Goal: Use online tool/utility: Utilize a website feature to perform a specific function

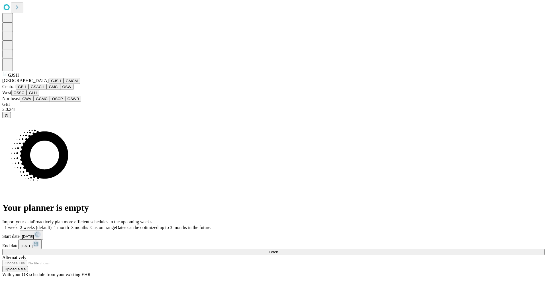
click at [49, 84] on button "GJSH" at bounding box center [56, 81] width 15 height 6
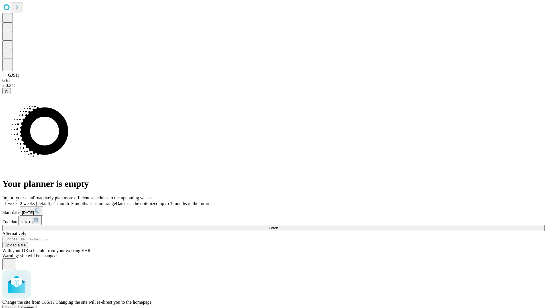
click at [34, 305] on span "Confirm" at bounding box center [27, 307] width 13 height 4
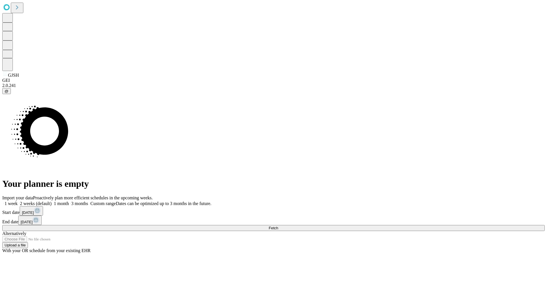
click at [52, 201] on label "2 weeks (default)" at bounding box center [35, 203] width 34 height 5
click at [278, 226] on span "Fetch" at bounding box center [273, 228] width 9 height 4
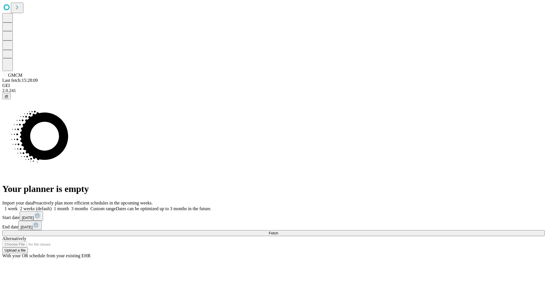
click at [52, 206] on label "2 weeks (default)" at bounding box center [35, 208] width 34 height 5
click at [278, 231] on span "Fetch" at bounding box center [273, 233] width 9 height 4
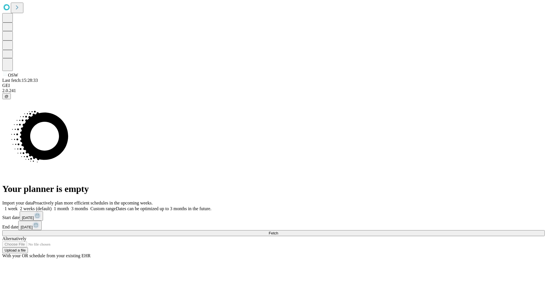
click at [52, 206] on label "2 weeks (default)" at bounding box center [35, 208] width 34 height 5
click at [278, 231] on span "Fetch" at bounding box center [273, 233] width 9 height 4
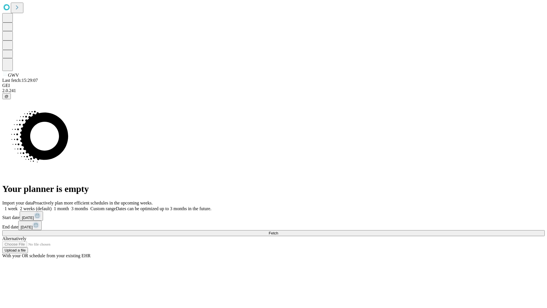
click at [278, 231] on span "Fetch" at bounding box center [273, 233] width 9 height 4
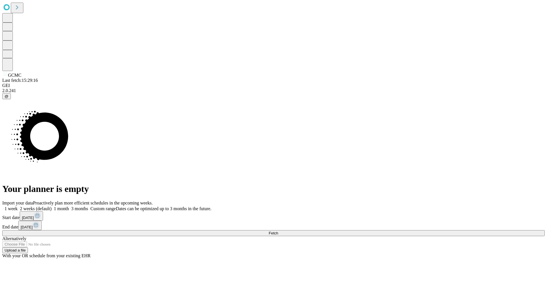
click at [52, 206] on label "2 weeks (default)" at bounding box center [35, 208] width 34 height 5
click at [278, 231] on span "Fetch" at bounding box center [273, 233] width 9 height 4
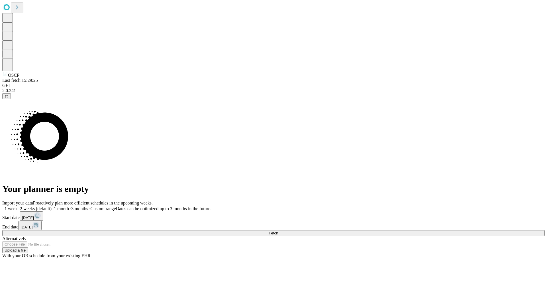
click at [52, 206] on label "2 weeks (default)" at bounding box center [35, 208] width 34 height 5
click at [278, 231] on span "Fetch" at bounding box center [273, 233] width 9 height 4
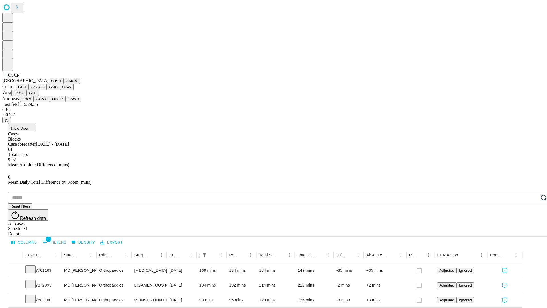
click at [65, 102] on button "GSWB" at bounding box center [73, 99] width 16 height 6
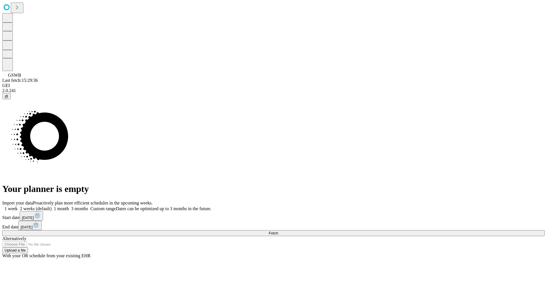
click at [52, 206] on label "2 weeks (default)" at bounding box center [35, 208] width 34 height 5
click at [278, 231] on span "Fetch" at bounding box center [273, 233] width 9 height 4
